Goal: Information Seeking & Learning: Check status

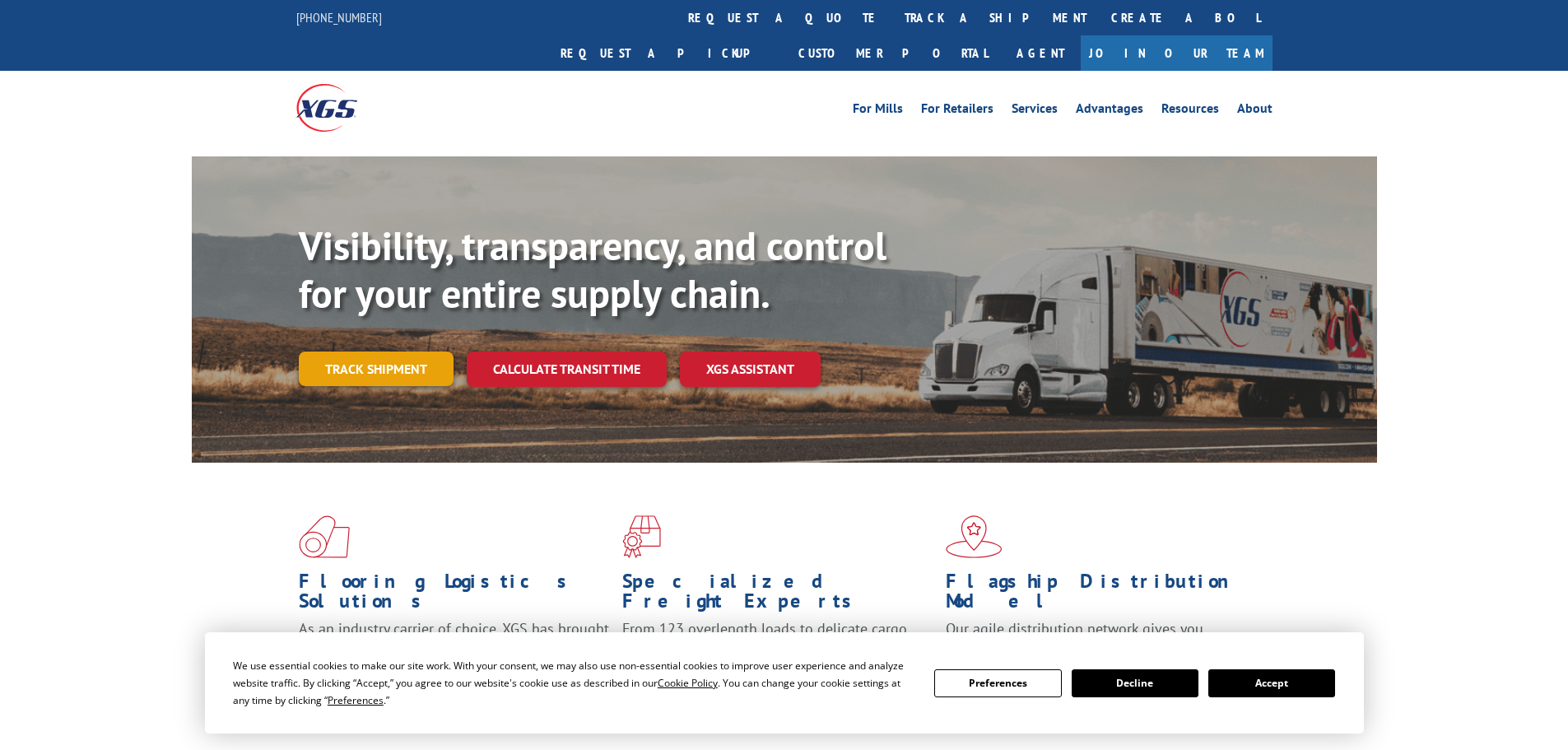
click at [403, 352] on link "Track shipment" at bounding box center [376, 369] width 154 height 34
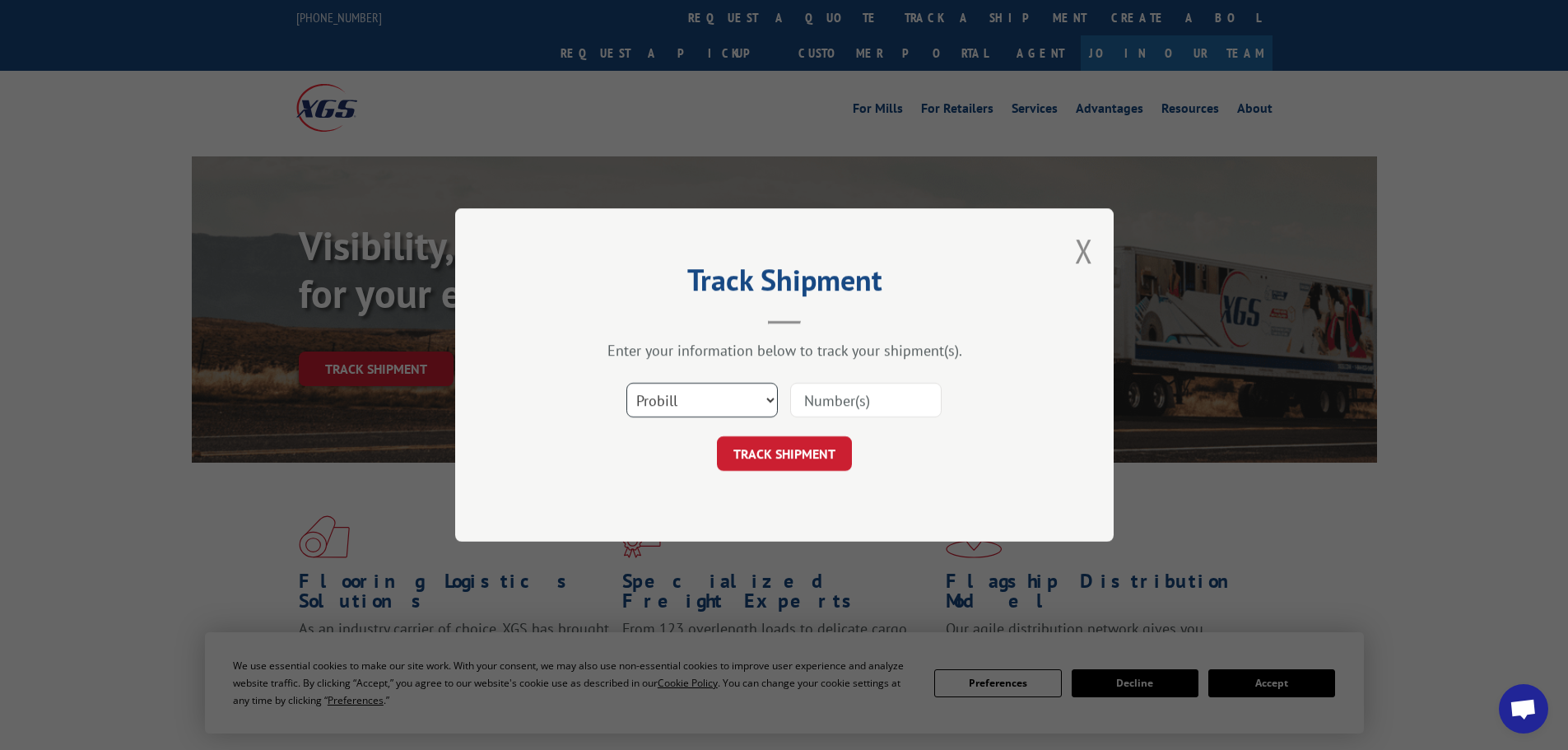
drag, startPoint x: 686, startPoint y: 401, endPoint x: 681, endPoint y: 415, distance: 14.9
click at [686, 401] on select "Select category... Probill BOL PO" at bounding box center [702, 399] width 151 height 34
select select "bol"
click at [626, 382] on select "Select category... Probill BOL PO" at bounding box center [702, 399] width 151 height 34
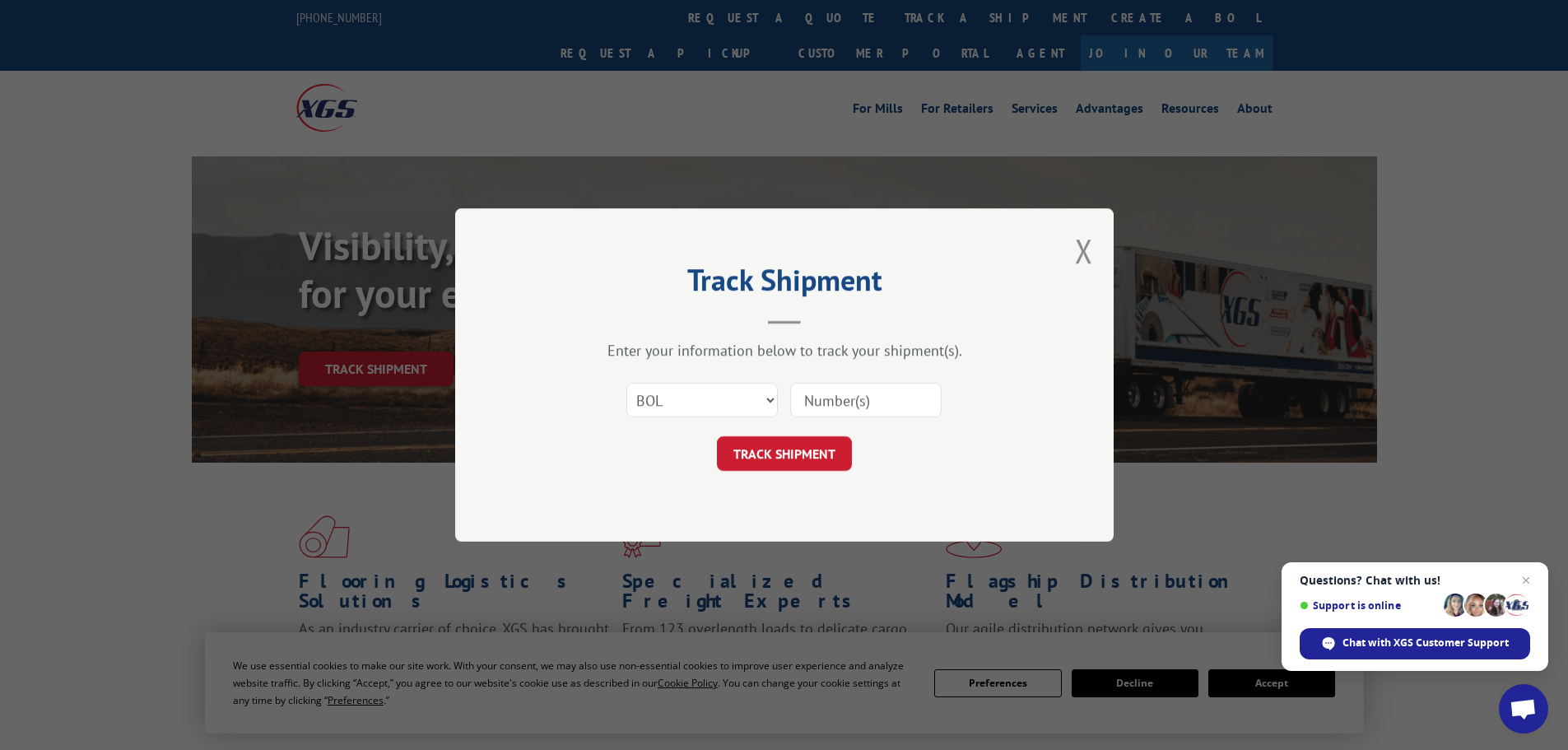
click at [889, 395] on input at bounding box center [866, 399] width 151 height 34
paste input "885511"
type input "885511"
click at [818, 453] on button "TRACK SHIPMENT" at bounding box center [784, 453] width 135 height 34
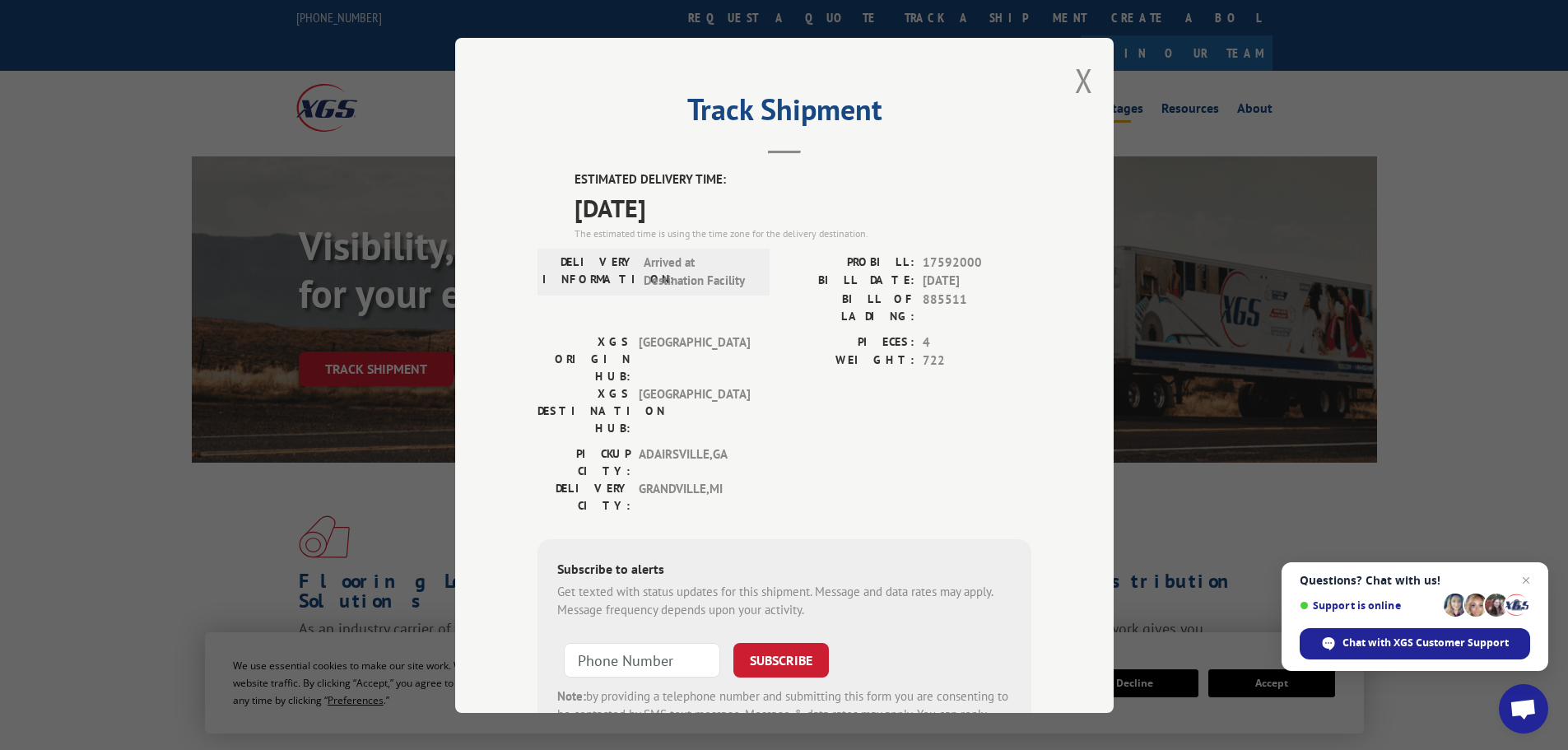
click at [1076, 80] on button "Close modal" at bounding box center [1084, 80] width 18 height 43
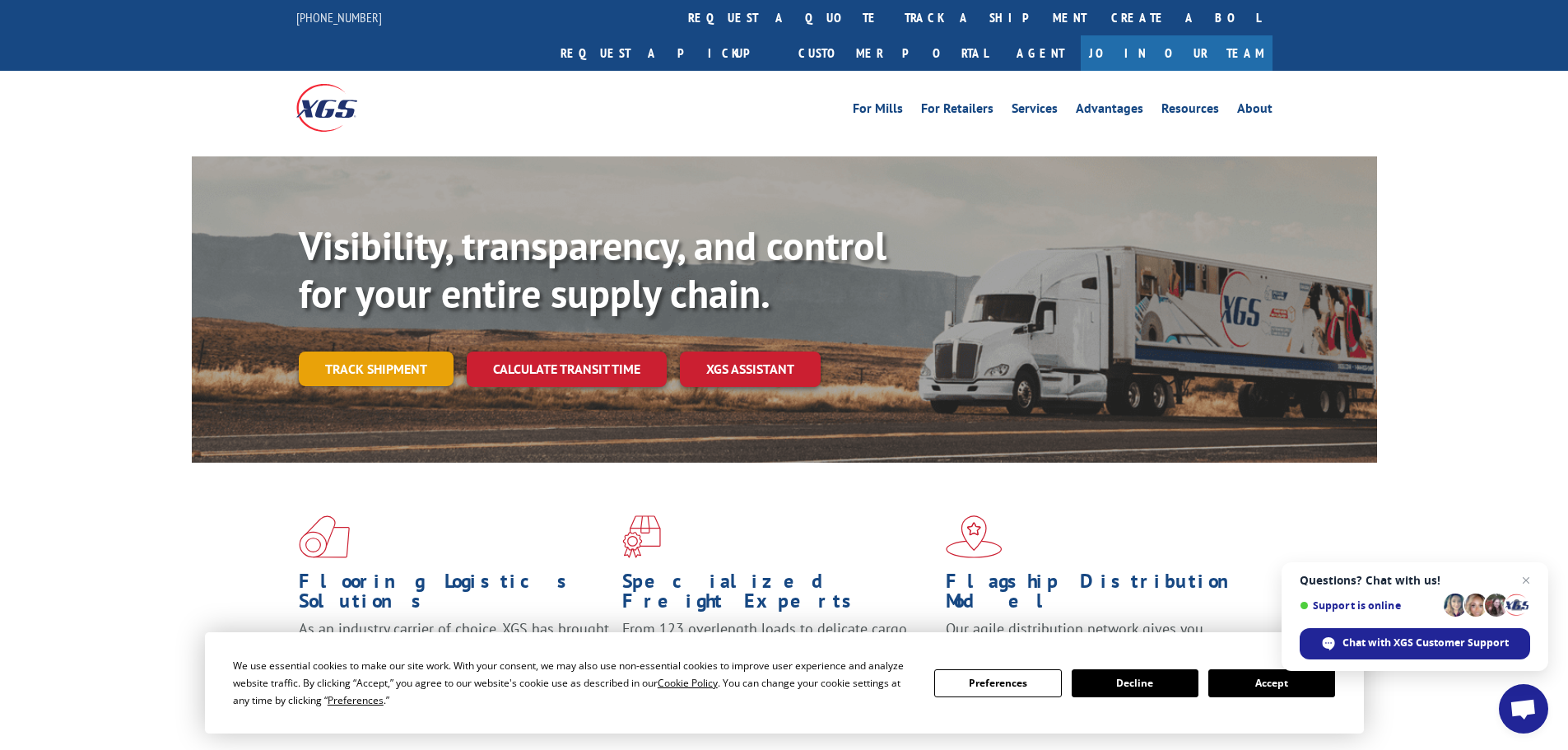
click at [421, 352] on link "Track shipment" at bounding box center [376, 369] width 154 height 34
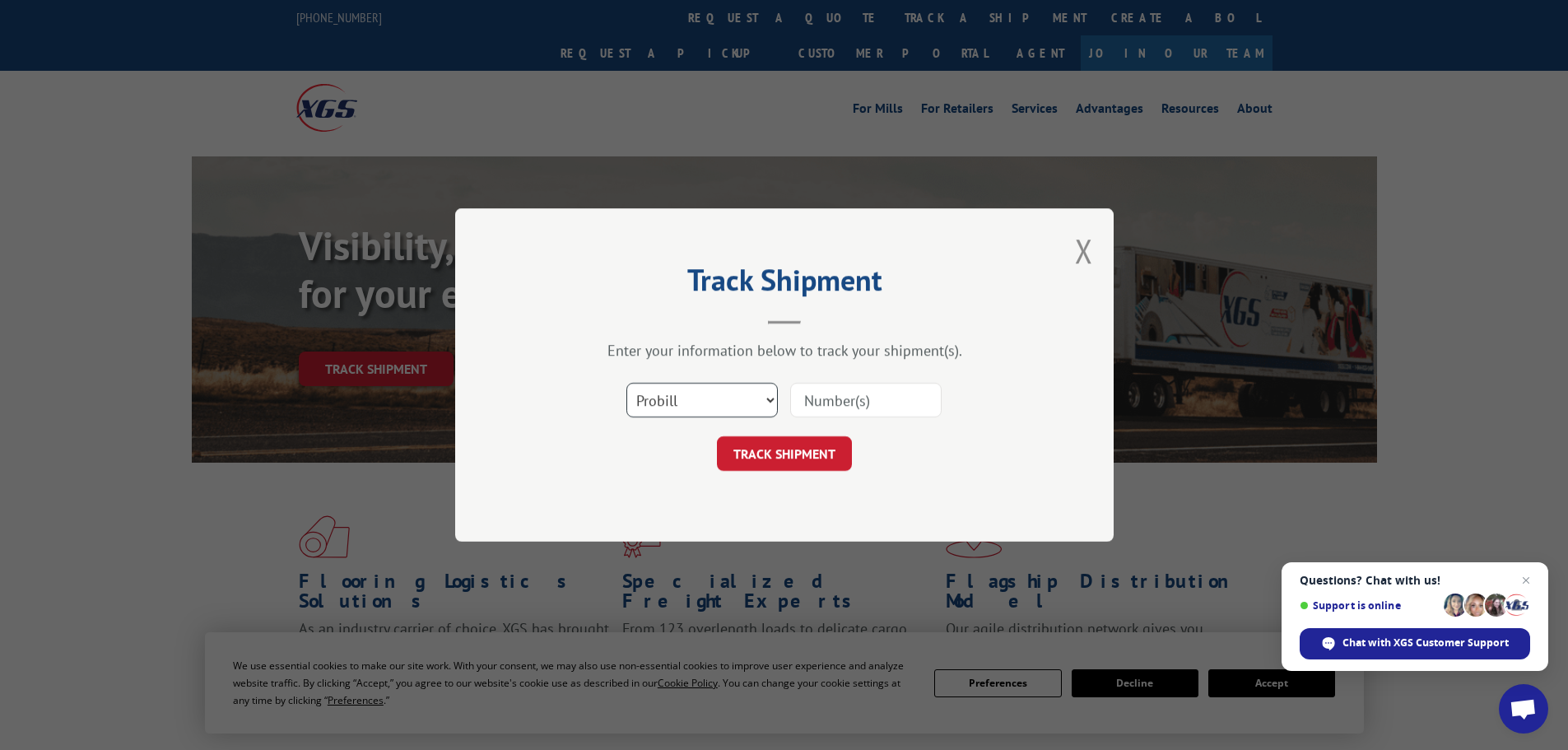
click at [696, 407] on select "Select category... Probill BOL PO" at bounding box center [702, 399] width 151 height 34
select select "bol"
click at [626, 382] on select "Select category... Probill BOL PO" at bounding box center [702, 399] width 151 height 34
drag, startPoint x: 924, startPoint y: 370, endPoint x: 906, endPoint y: 396, distance: 31.6
click at [917, 379] on div "Enter your information below to track your shipment(s). Select category... Prob…" at bounding box center [784, 406] width 494 height 130
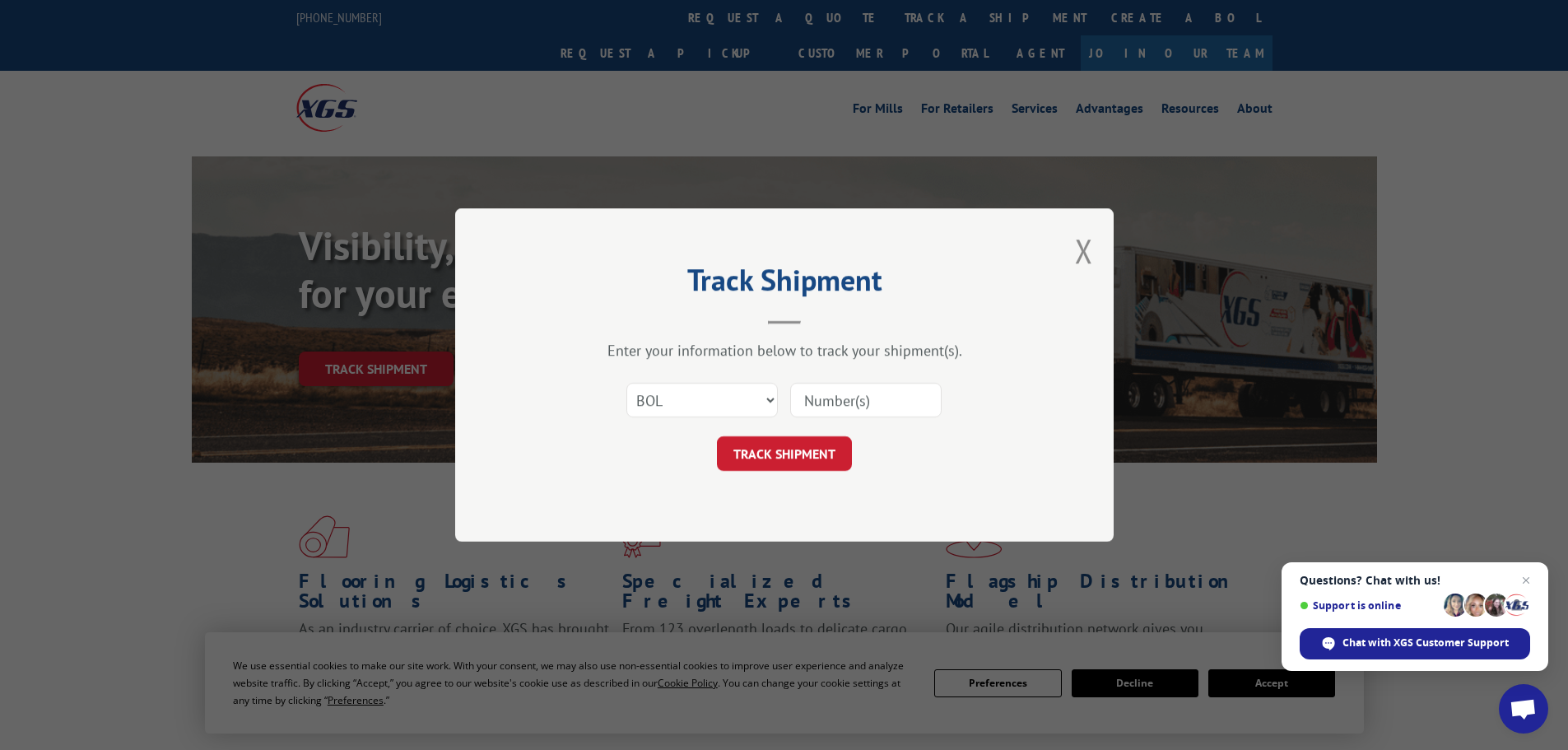
drag, startPoint x: 904, startPoint y: 398, endPoint x: 890, endPoint y: 407, distance: 16.6
click at [904, 398] on input at bounding box center [866, 399] width 151 height 34
paste input "885525"
type input "885525"
click at [794, 447] on button "TRACK SHIPMENT" at bounding box center [784, 453] width 135 height 34
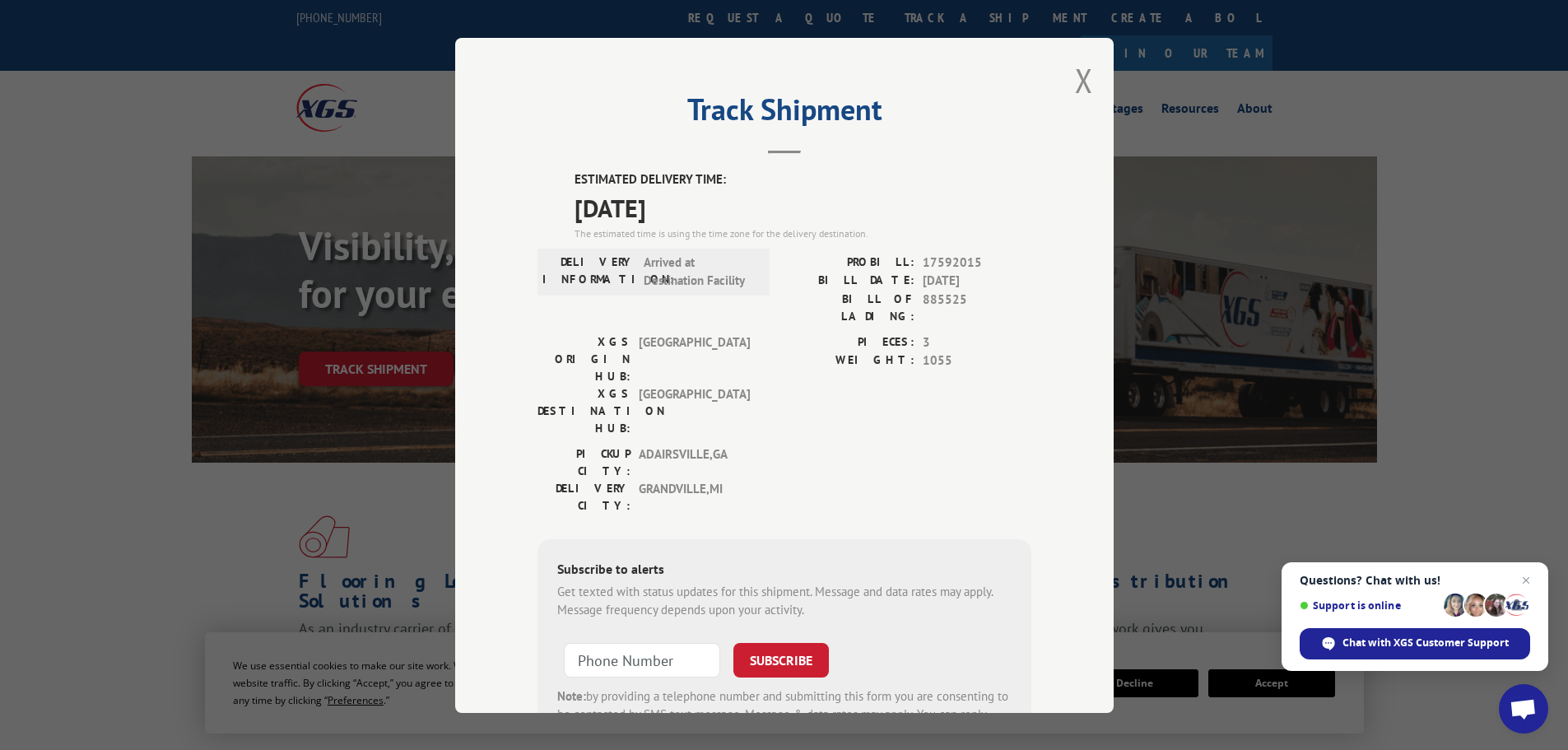
click at [1093, 63] on div "Track Shipment ESTIMATED DELIVERY TIME: [DATE] The estimated time is using the …" at bounding box center [784, 375] width 659 height 675
click at [1087, 69] on div "Track Shipment ESTIMATED DELIVERY TIME: [DATE] The estimated time is using the …" at bounding box center [784, 375] width 659 height 675
click at [1082, 77] on button "Close modal" at bounding box center [1084, 80] width 18 height 43
